Goal: Find specific page/section: Find specific page/section

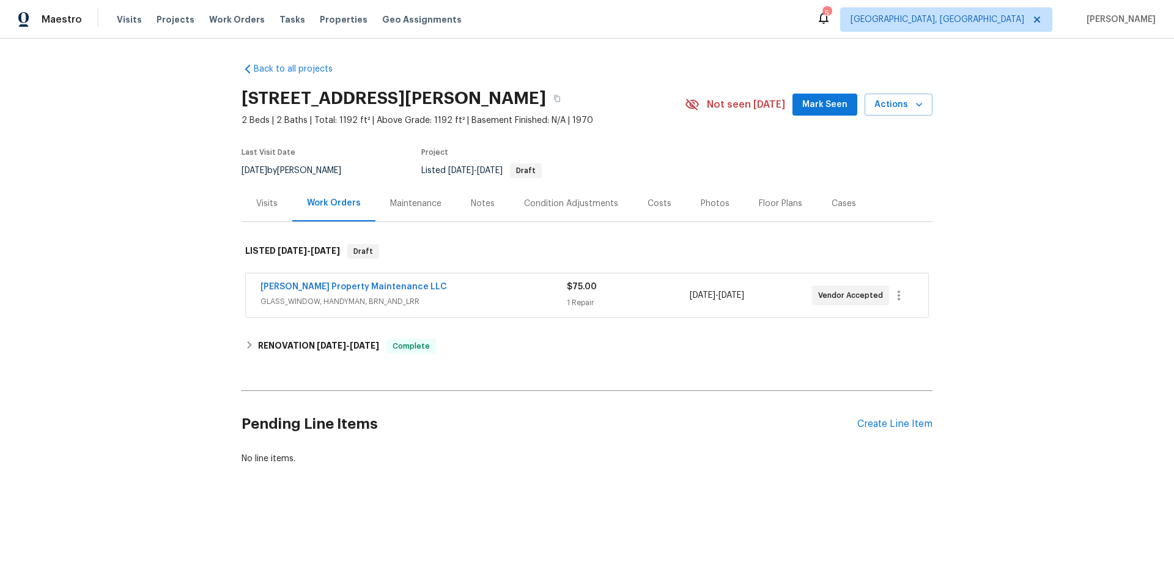
click at [265, 207] on div "Visits" at bounding box center [266, 204] width 21 height 12
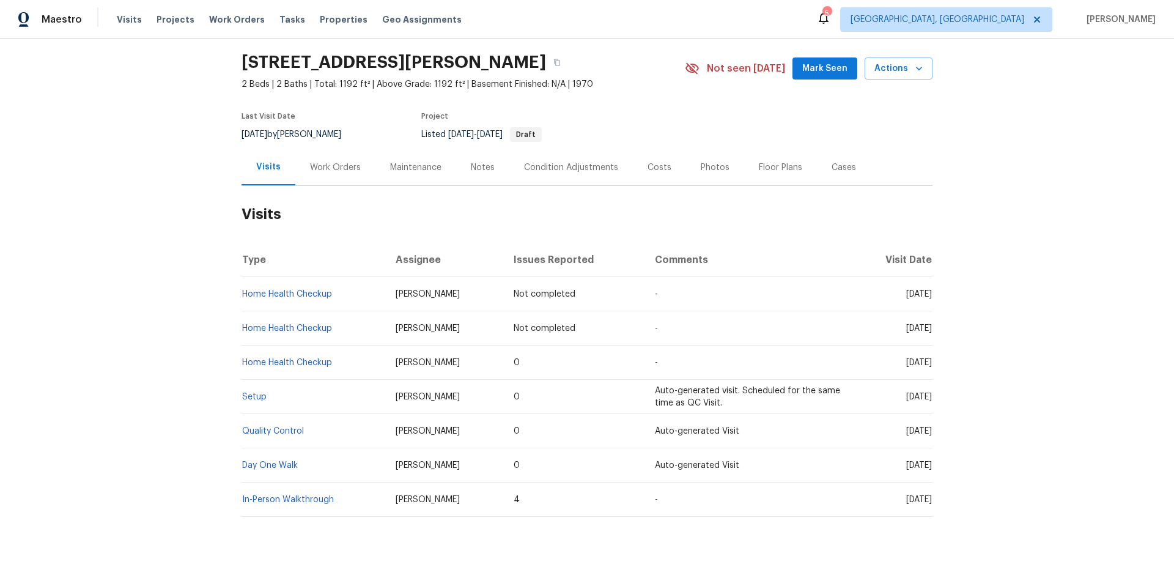
scroll to position [67, 0]
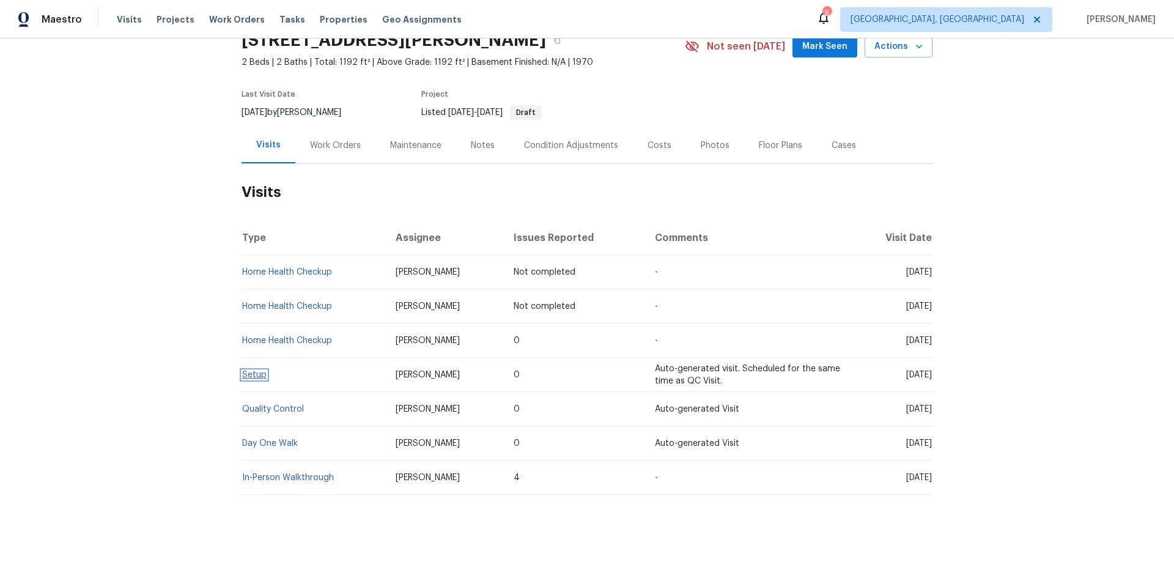
click at [249, 371] on link "Setup" at bounding box center [254, 375] width 24 height 9
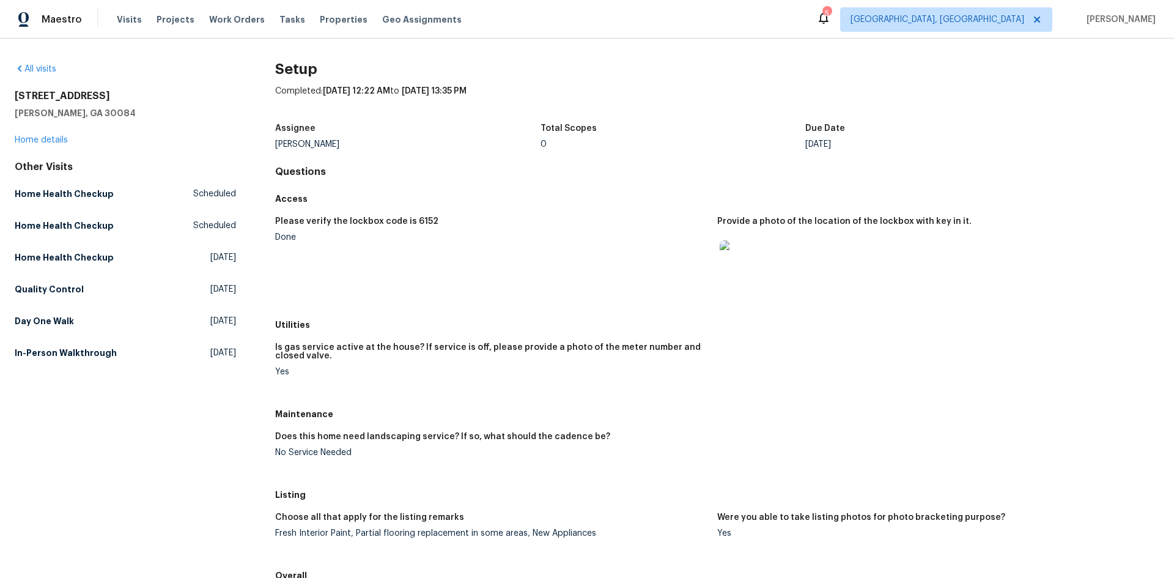
click at [731, 248] on img at bounding box center [739, 259] width 39 height 39
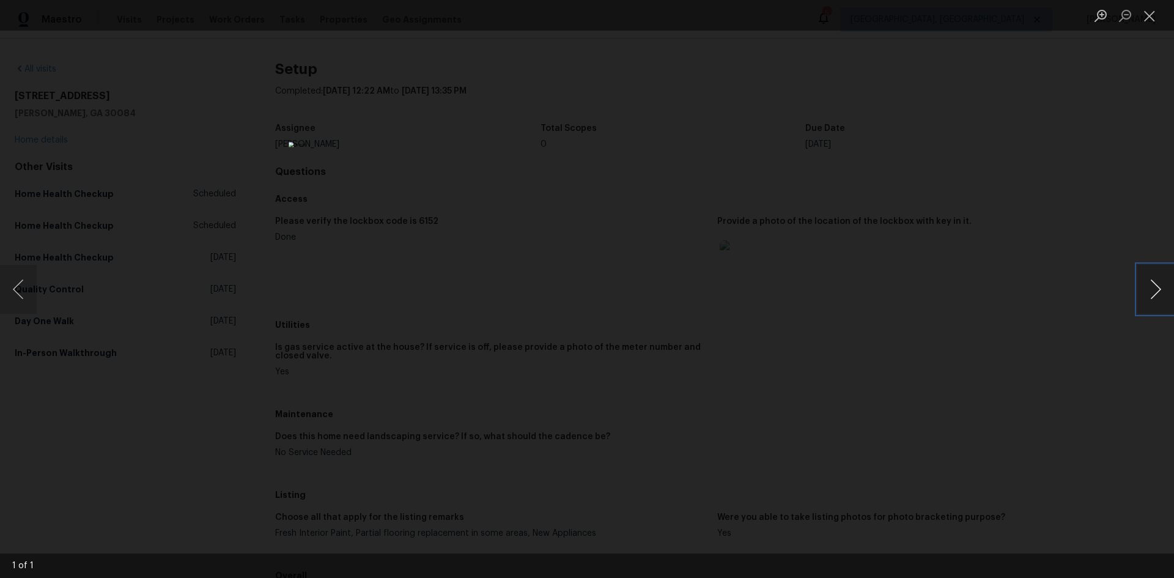
click at [1152, 285] on button "Next image" at bounding box center [1155, 289] width 37 height 49
drag, startPoint x: 15, startPoint y: 295, endPoint x: 27, endPoint y: 298, distance: 12.6
click at [15, 294] on button "Previous image" at bounding box center [18, 289] width 37 height 49
click at [1151, 14] on button "Close lightbox" at bounding box center [1149, 15] width 24 height 21
